Goal: Use online tool/utility: Utilize a website feature to perform a specific function

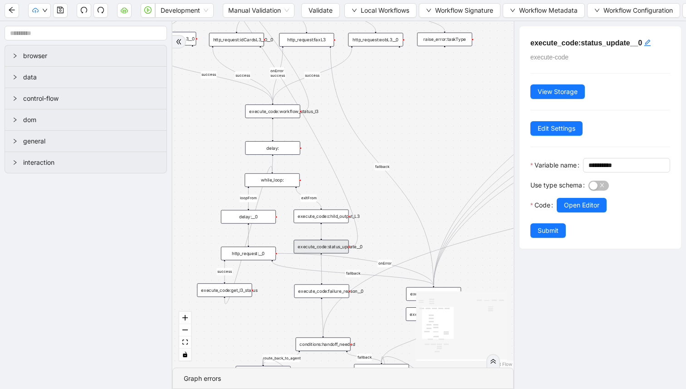
click at [433, 152] on div "success fallback fallback route_back_to_agent success fallback success loopFrom…" at bounding box center [343, 194] width 341 height 346
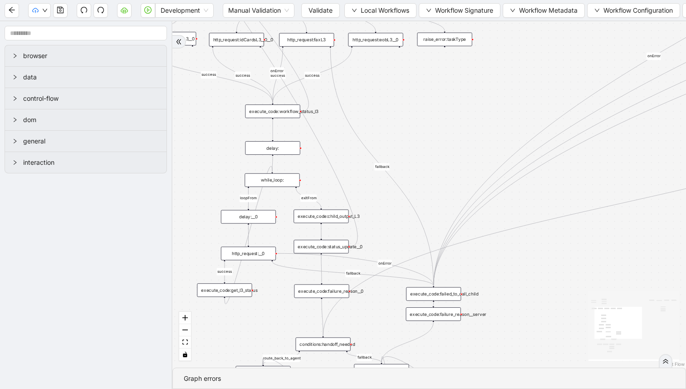
click at [316, 246] on div "execute_code:status_update__0" at bounding box center [321, 247] width 55 height 14
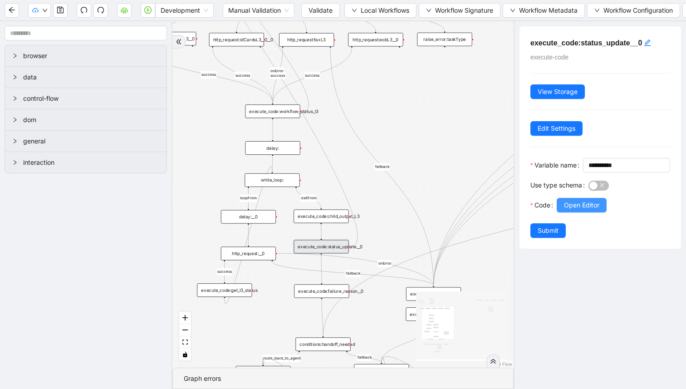
click at [582, 210] on span "Open Editor" at bounding box center [581, 205] width 35 height 10
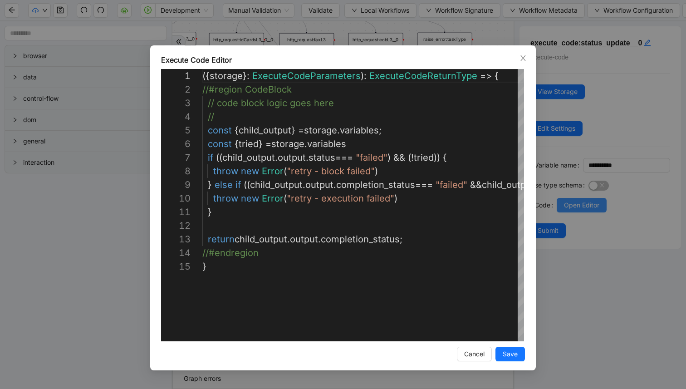
scroll to position [136, 0]
click at [587, 217] on div "Execute Code Editor 1 2 3 4 5 6 7 8 9 10 11 12 13 14 15 ({ storage }: ExecuteCo…" at bounding box center [343, 194] width 686 height 389
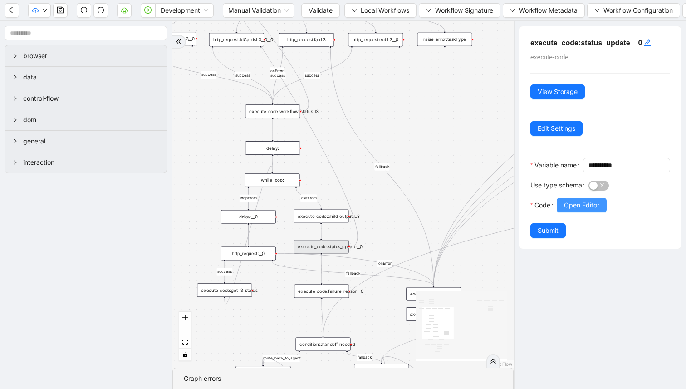
click at [575, 210] on span "Open Editor" at bounding box center [581, 205] width 35 height 10
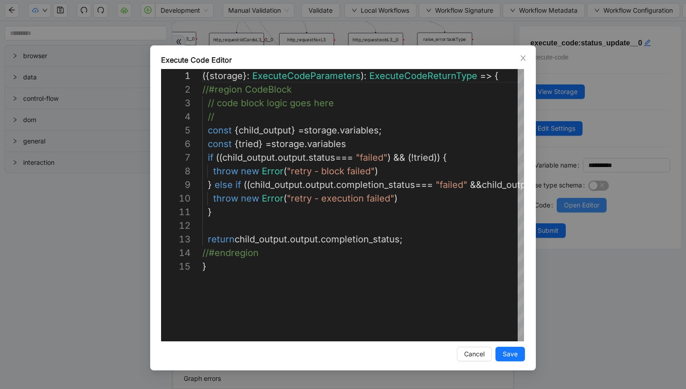
click at [575, 222] on div "Execute Code Editor 1 2 3 4 5 6 7 8 9 10 11 12 13 14 15 ({ storage }: ExecuteCo…" at bounding box center [343, 194] width 686 height 389
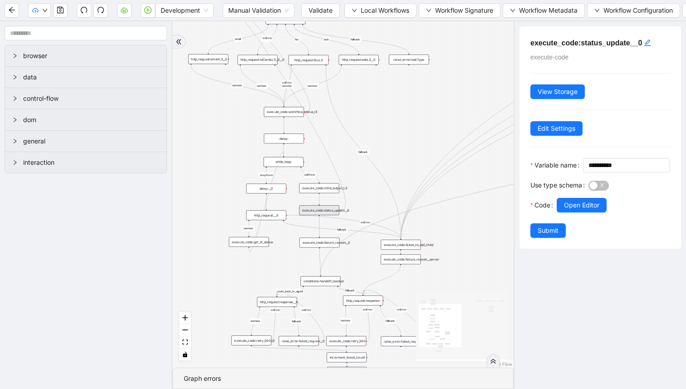
drag, startPoint x: 438, startPoint y: 159, endPoint x: 404, endPoint y: 84, distance: 83.3
click at [404, 84] on div "success fallback fallback route_back_to_agent success fallback success loopFrom…" at bounding box center [343, 194] width 341 height 346
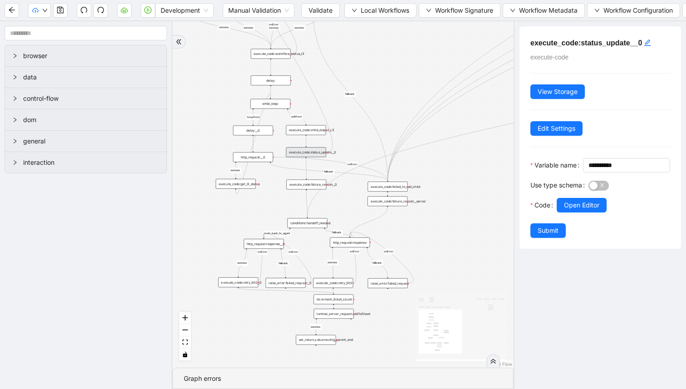
click at [320, 181] on div "execute_code:failure_reason__0" at bounding box center [306, 185] width 40 height 10
click at [572, 210] on span "Open Editor" at bounding box center [581, 205] width 35 height 10
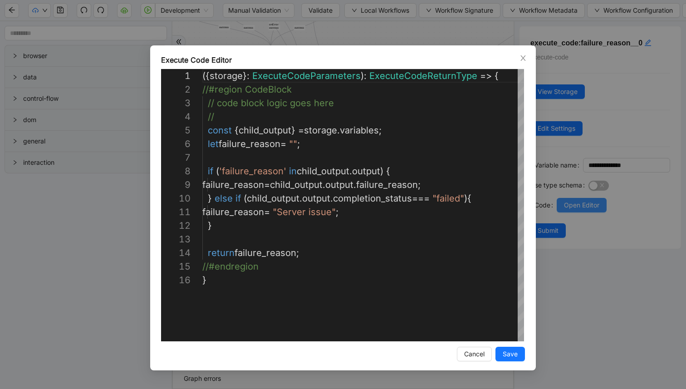
click at [572, 222] on div "**********" at bounding box center [343, 194] width 686 height 389
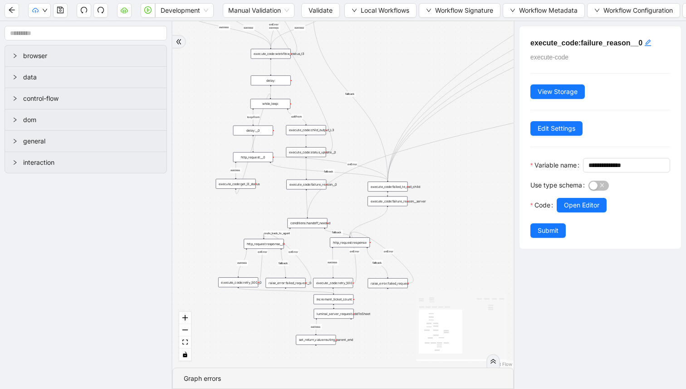
click at [398, 189] on div "execute_code:failed_to_call_child" at bounding box center [388, 187] width 40 height 10
click at [563, 212] on button "Open Editor" at bounding box center [582, 205] width 50 height 15
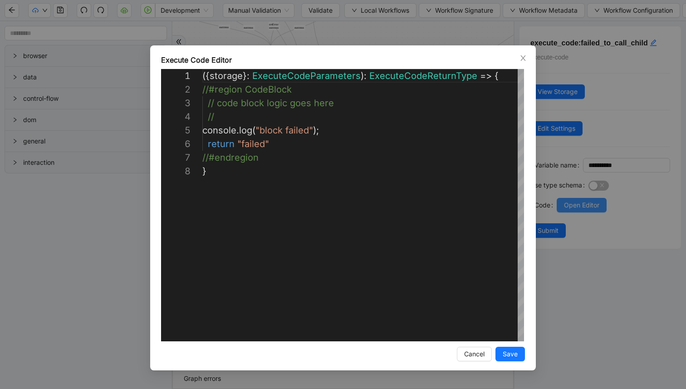
scroll to position [95, 0]
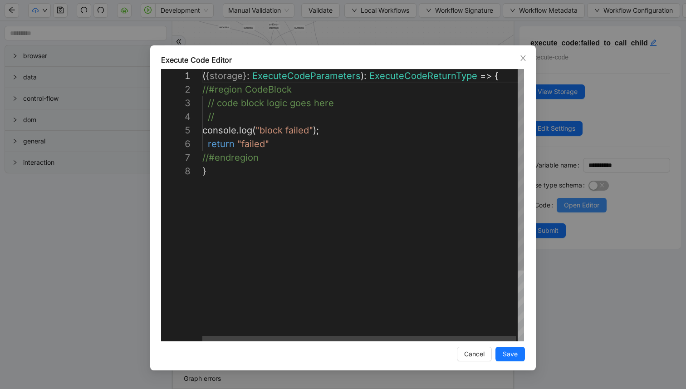
click at [563, 218] on div "**********" at bounding box center [343, 194] width 686 height 389
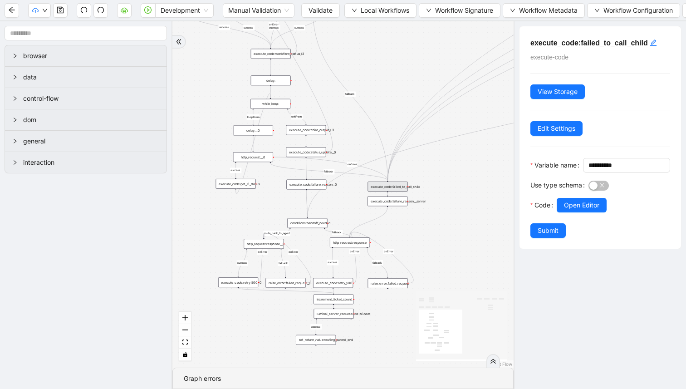
click at [397, 204] on div "execute_code:failure_reason__server" at bounding box center [388, 201] width 40 height 10
click at [568, 212] on button "Open Editor" at bounding box center [582, 205] width 50 height 15
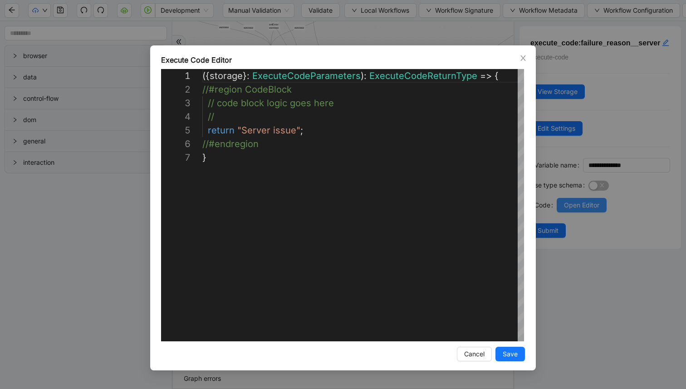
scroll to position [82, 0]
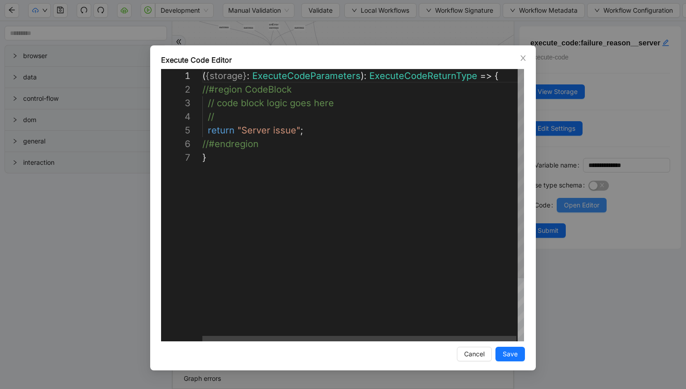
click at [568, 236] on div "**********" at bounding box center [343, 194] width 686 height 389
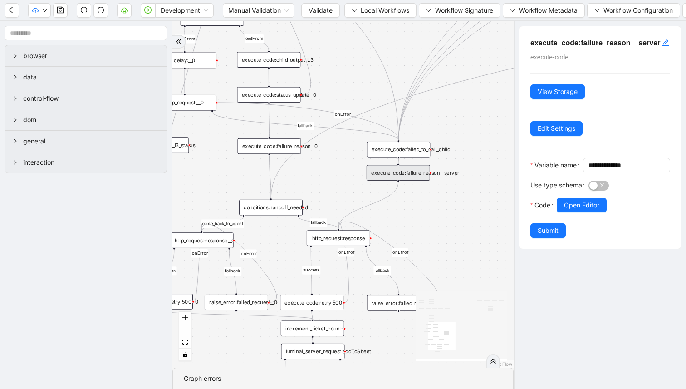
click at [282, 217] on div "success fallback fallback route_back_to_agent success fallback success loopFrom…" at bounding box center [343, 194] width 341 height 346
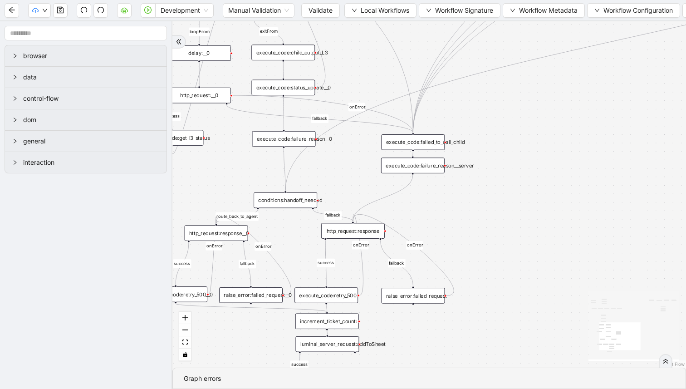
drag, startPoint x: 276, startPoint y: 237, endPoint x: 301, endPoint y: 225, distance: 27.8
click at [298, 226] on div "success fallback fallback route_back_to_agent success fallback success loopFrom…" at bounding box center [430, 194] width 514 height 346
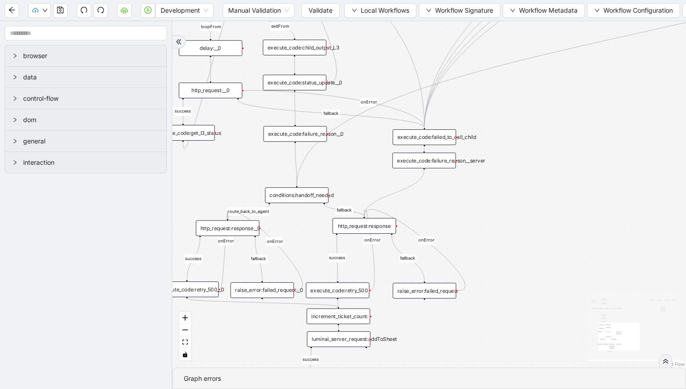
click at [347, 235] on div "success fallback fallback route_back_to_agent success fallback success loopFrom…" at bounding box center [430, 194] width 514 height 346
click at [353, 229] on div "http_request:response" at bounding box center [365, 226] width 64 height 16
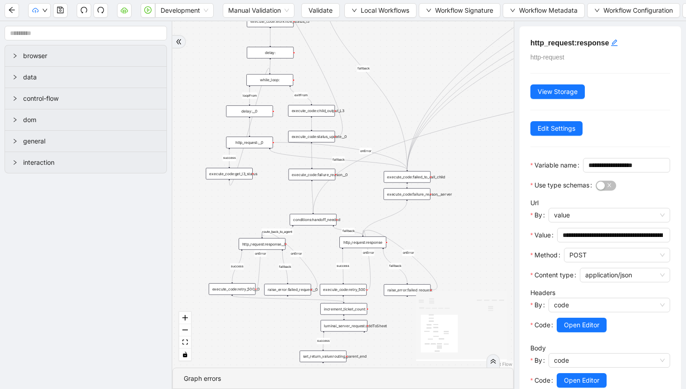
click at [354, 291] on div "execute_code:retry_500" at bounding box center [343, 289] width 47 height 11
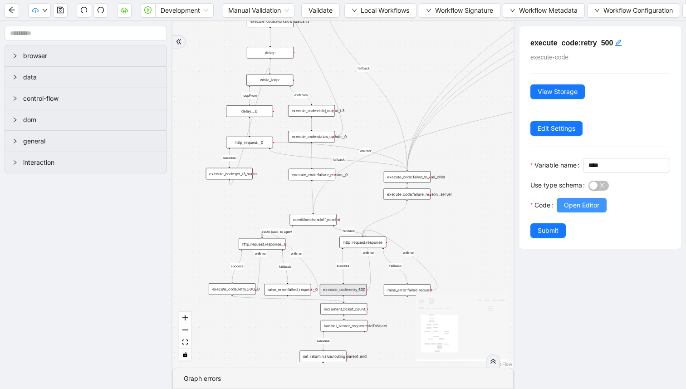
click at [577, 210] on span "Open Editor" at bounding box center [581, 205] width 35 height 10
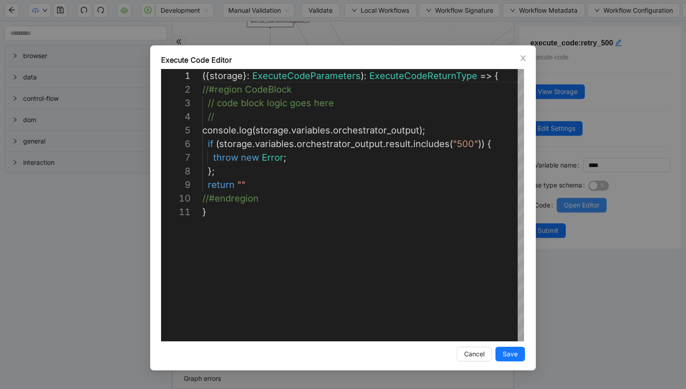
scroll to position [136, 0]
click at [596, 156] on div "**********" at bounding box center [343, 194] width 686 height 389
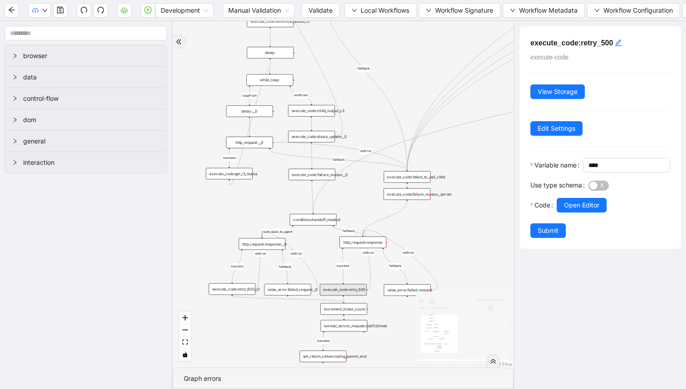
click at [362, 246] on div "http_request:response" at bounding box center [363, 242] width 47 height 11
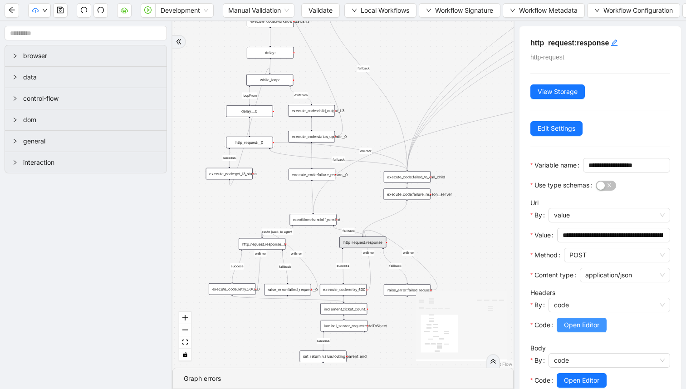
scroll to position [79, 0]
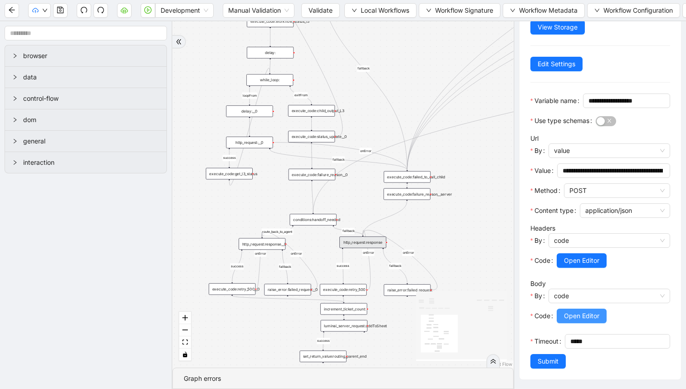
click at [581, 317] on span "Open Editor" at bounding box center [581, 316] width 35 height 10
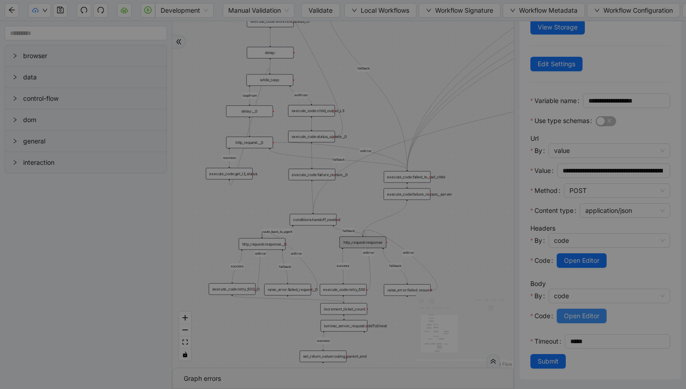
scroll to position [136, 0]
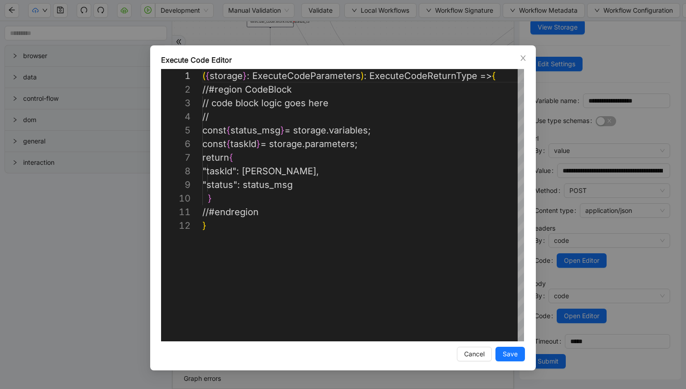
click at [585, 296] on div "**********" at bounding box center [343, 194] width 686 height 389
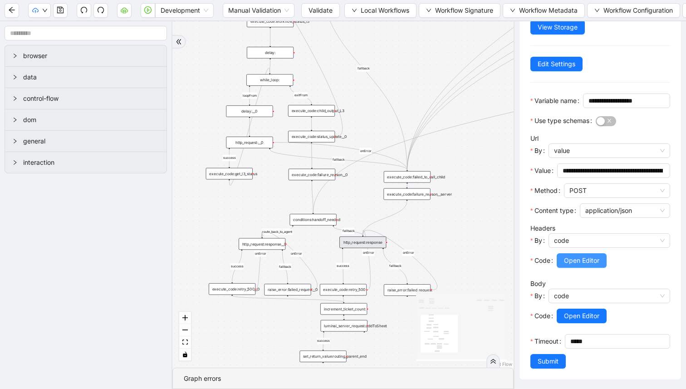
click at [580, 264] on span "Open Editor" at bounding box center [581, 261] width 35 height 10
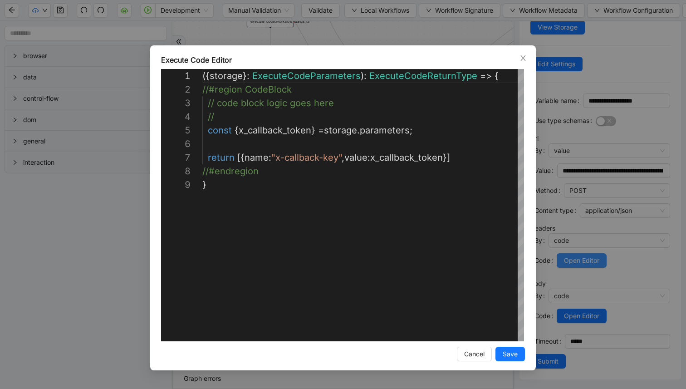
scroll to position [109, 0]
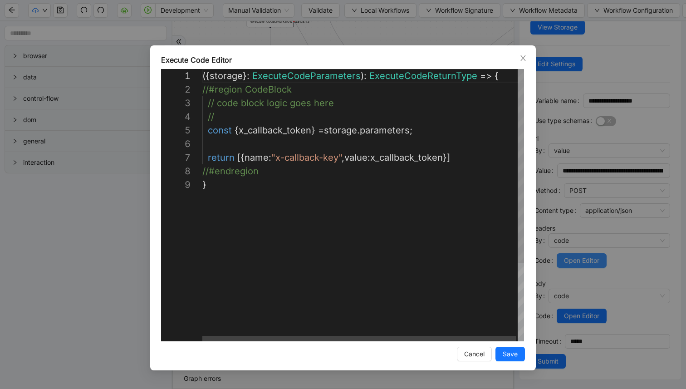
click at [580, 264] on div "**********" at bounding box center [343, 194] width 686 height 389
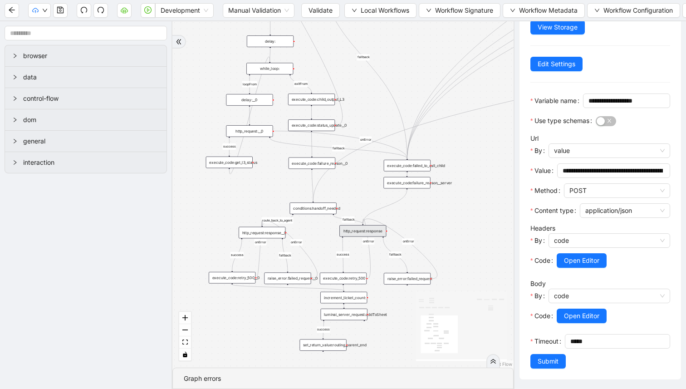
drag, startPoint x: 387, startPoint y: 343, endPoint x: 388, endPoint y: 319, distance: 24.5
click at [388, 319] on div "success fallback fallback route_back_to_agent success fallback success loopFrom…" at bounding box center [343, 194] width 341 height 346
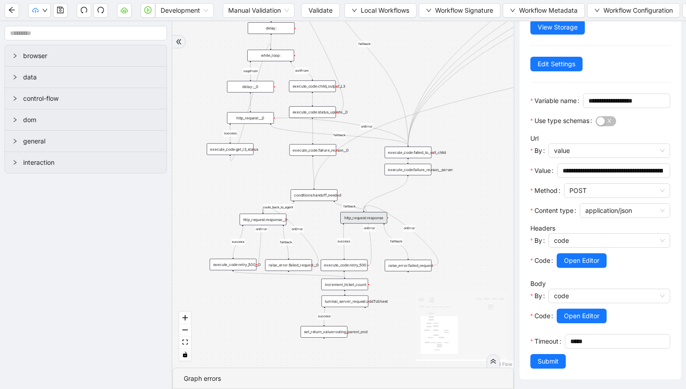
click at [341, 306] on div "luminai_server_request:addToSheet" at bounding box center [345, 301] width 47 height 11
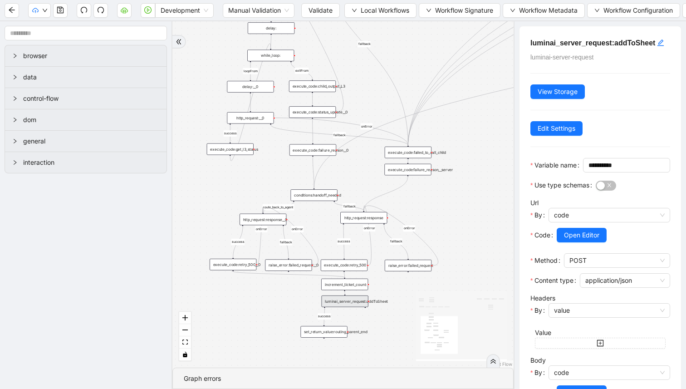
scroll to position [91, 0]
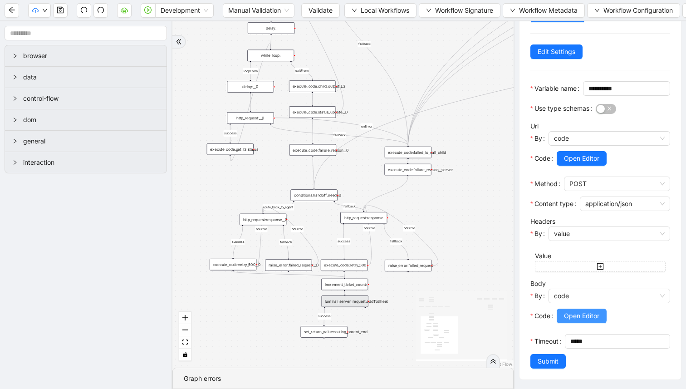
click at [579, 320] on span "Open Editor" at bounding box center [581, 316] width 35 height 10
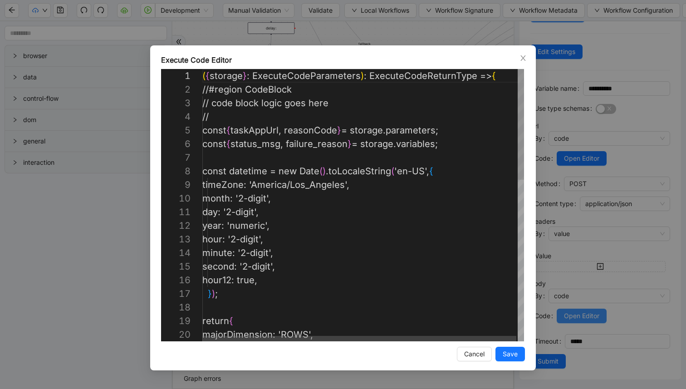
scroll to position [136, 0]
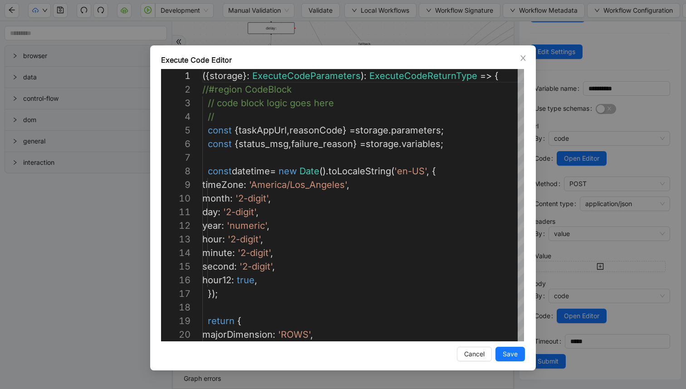
click at [580, 232] on div "Execute Code Editor 16 17 18 19 20 15 14 13 12 11 10 9 8 7 6 5 4 3 2 1 hour12 :…" at bounding box center [343, 194] width 686 height 389
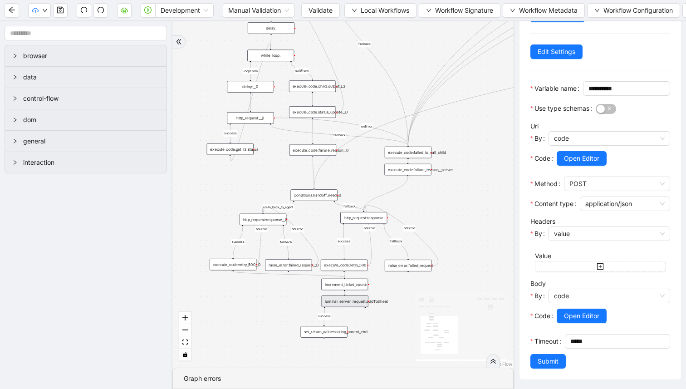
click at [243, 187] on div "success fallback fallback route_back_to_agent success fallback success loopFrom…" at bounding box center [343, 194] width 341 height 346
